Goal: Task Accomplishment & Management: Complete application form

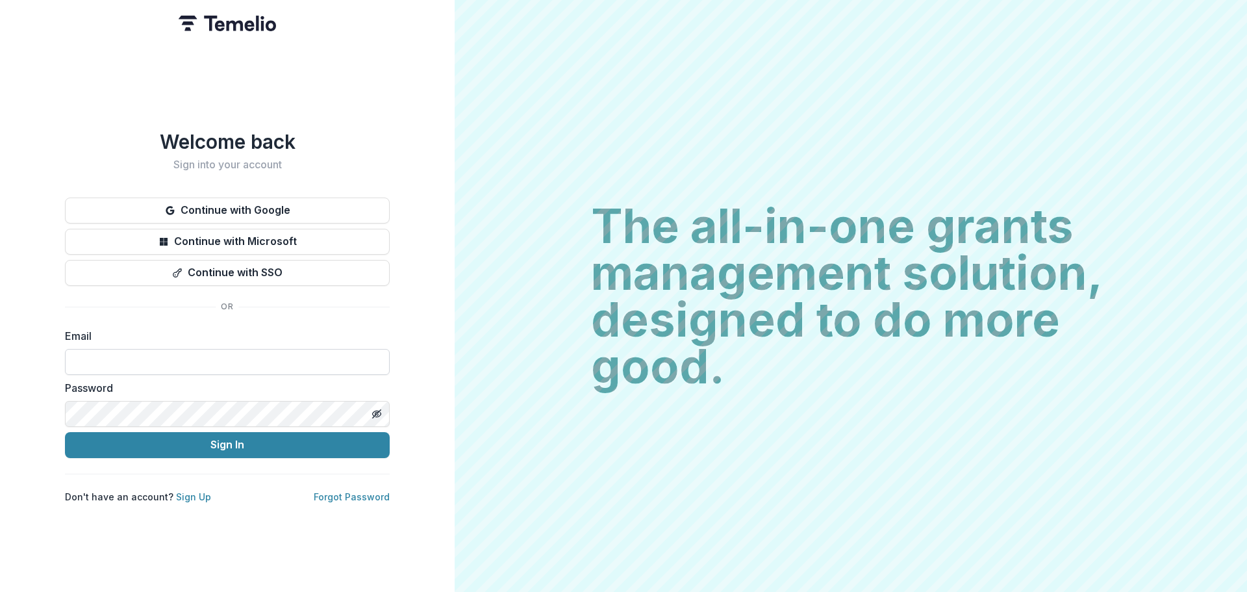
click at [253, 359] on input at bounding box center [227, 362] width 325 height 26
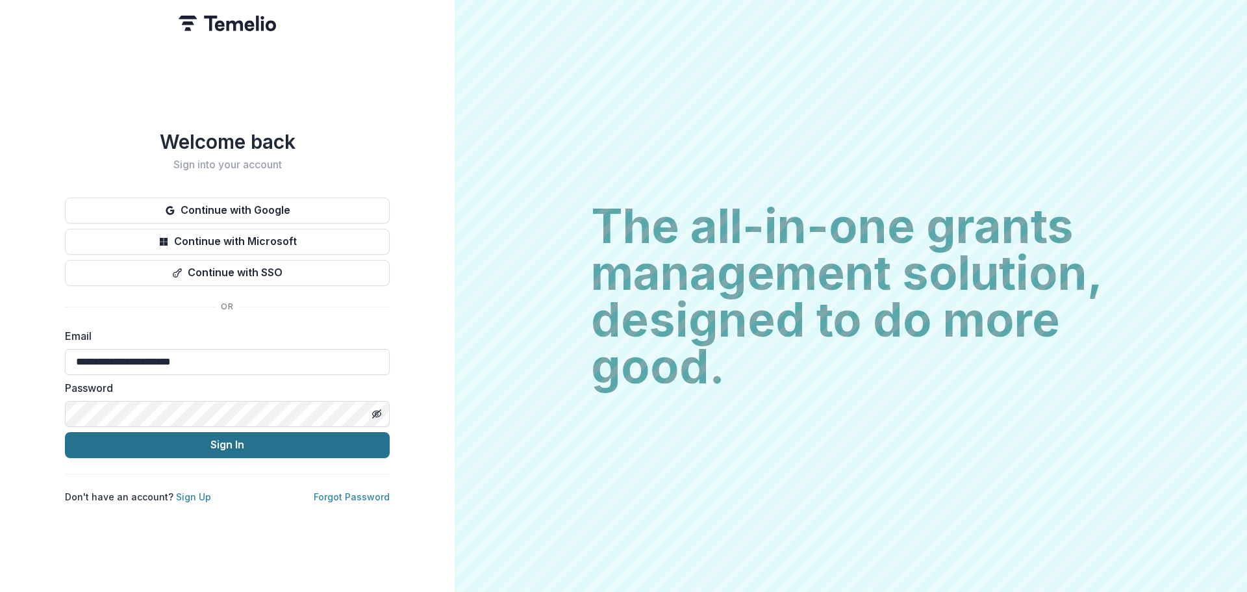
click at [218, 442] on button "Sign In" at bounding box center [227, 445] width 325 height 26
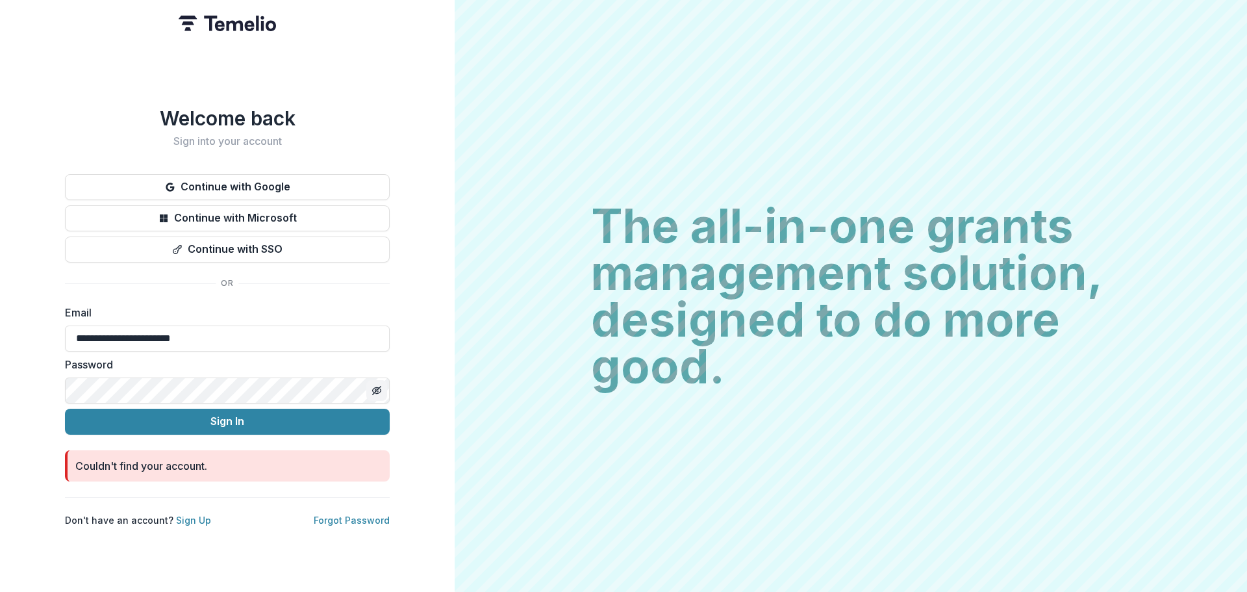
click at [377, 385] on icon "Toggle password visibility" at bounding box center [376, 390] width 10 height 10
click at [175, 332] on input "**********" at bounding box center [227, 338] width 325 height 26
type input "**********"
click at [175, 410] on button "Sign In" at bounding box center [227, 421] width 325 height 26
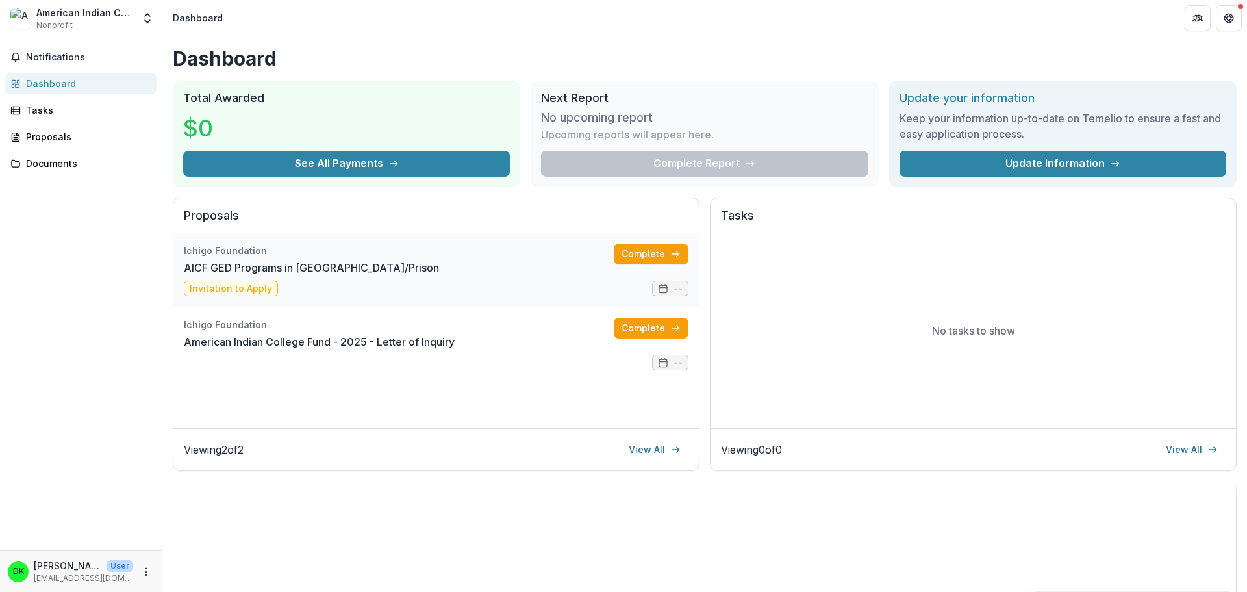
click at [439, 260] on link "AICF GED Programs in [GEOGRAPHIC_DATA]/Prison" at bounding box center [311, 268] width 255 height 16
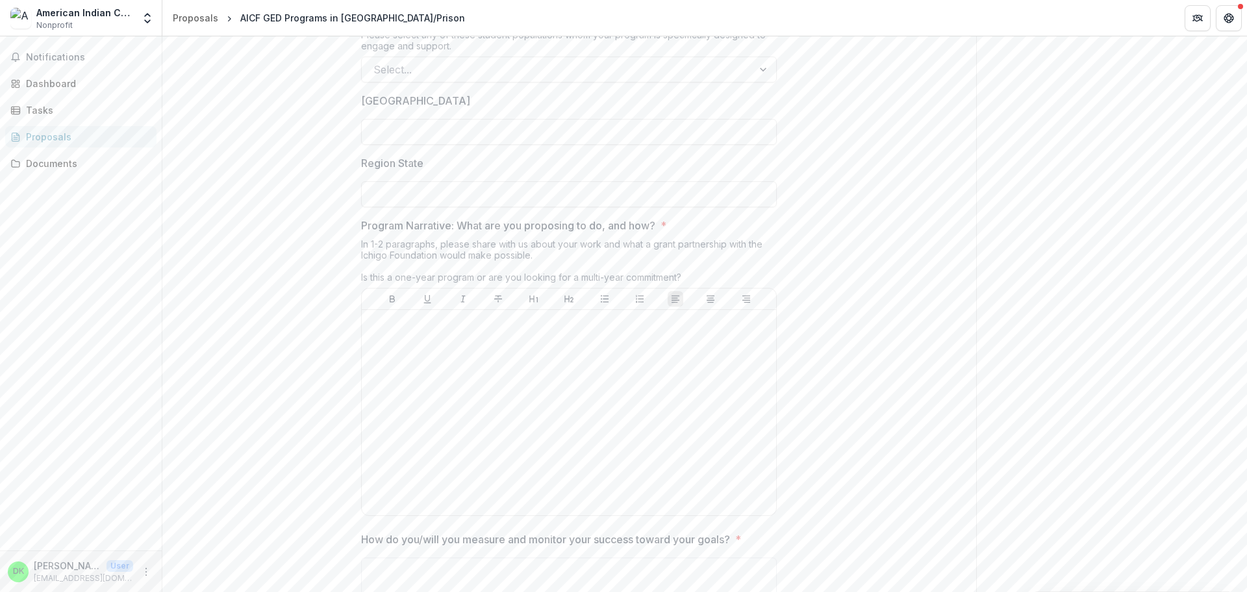
scroll to position [844, 0]
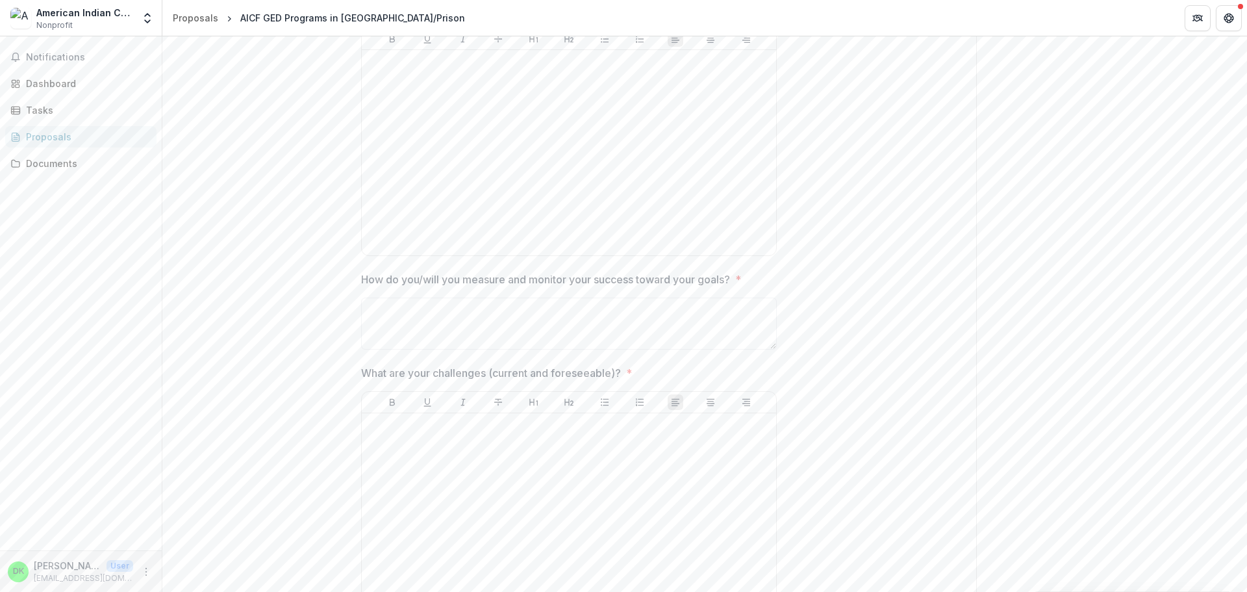
click at [451, 296] on div at bounding box center [569, 294] width 416 height 5
click at [452, 311] on textarea "How do you/will you measure and monitor your success toward your goals? *" at bounding box center [569, 323] width 416 height 52
type textarea "*"
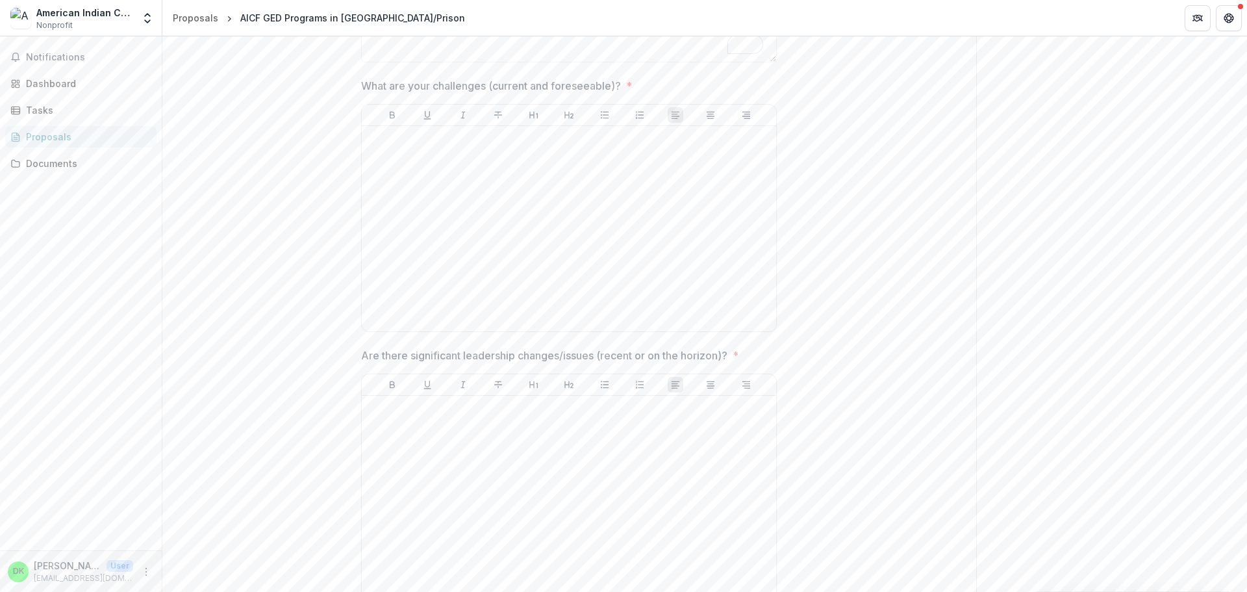
scroll to position [1001, 0]
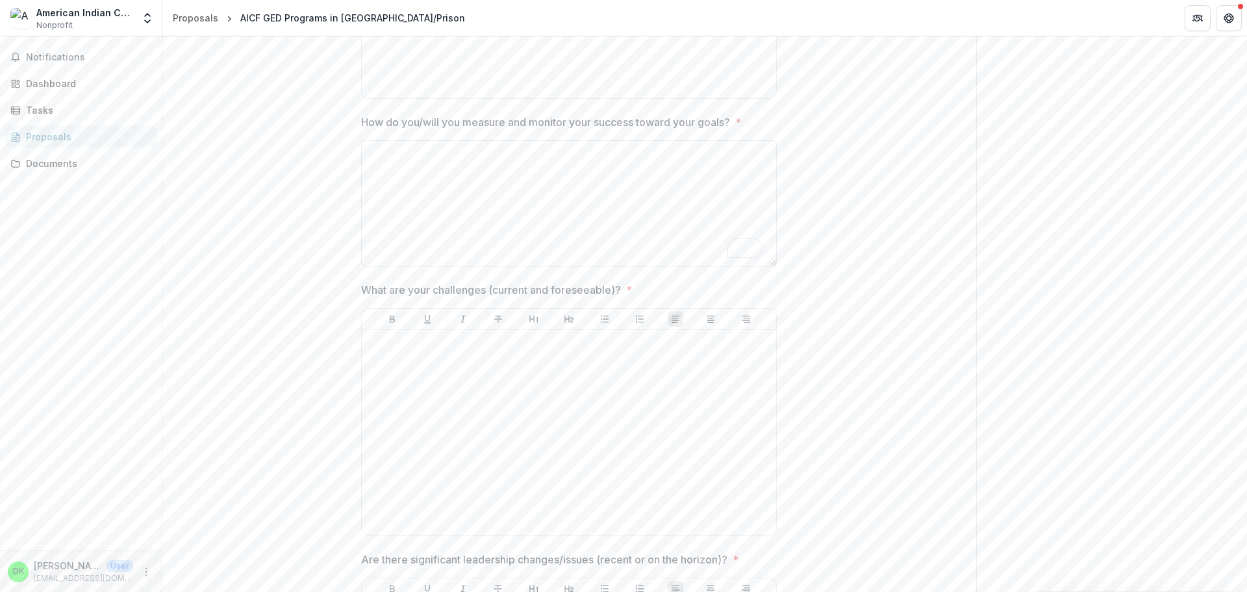
drag, startPoint x: 770, startPoint y: 189, endPoint x: 761, endPoint y: 263, distance: 74.5
click at [761, 263] on textarea "How do you/will you measure and monitor your success toward your goals? *" at bounding box center [569, 203] width 416 height 126
click at [793, 245] on div "**********" at bounding box center [569, 341] width 814 height 2241
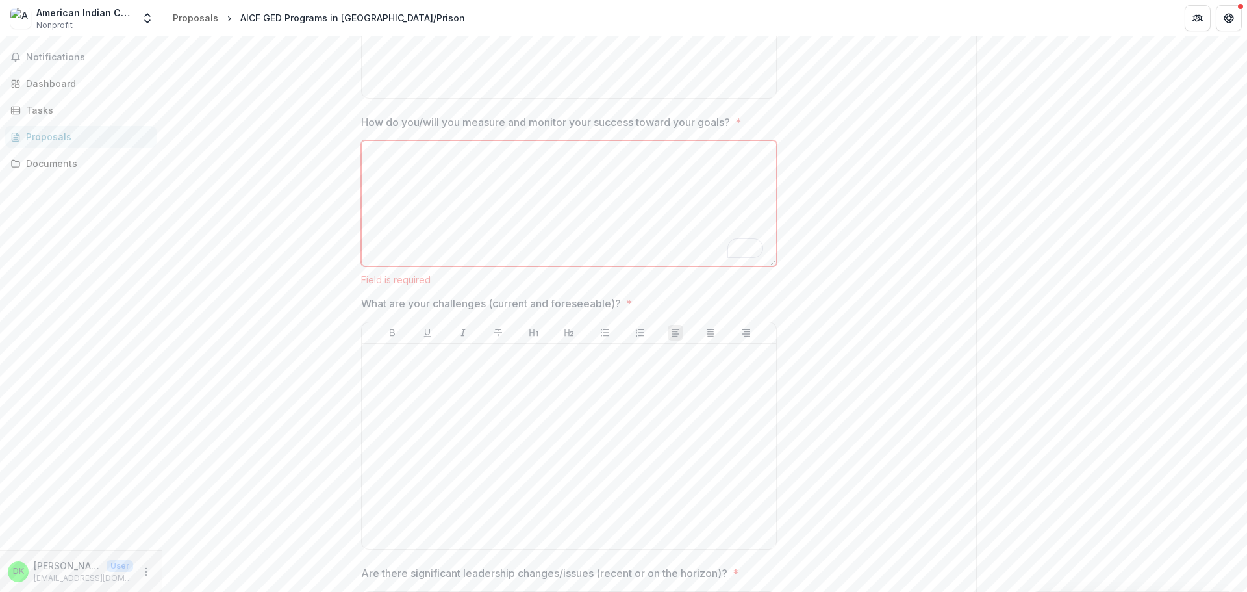
click at [697, 251] on textarea "How do you/will you measure and monitor your success toward your goals? *" at bounding box center [569, 203] width 416 height 126
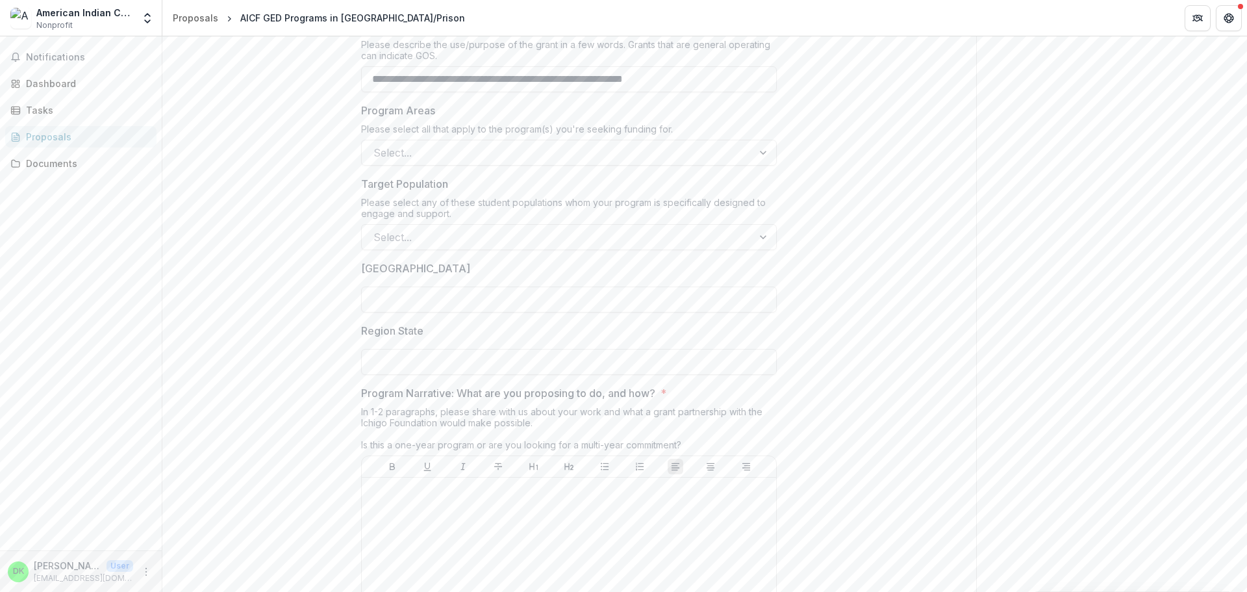
scroll to position [157, 0]
